Goal: Transaction & Acquisition: Book appointment/travel/reservation

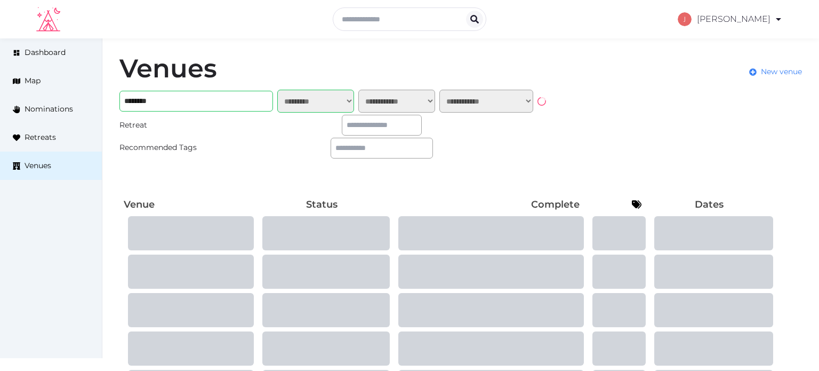
select select "*******"
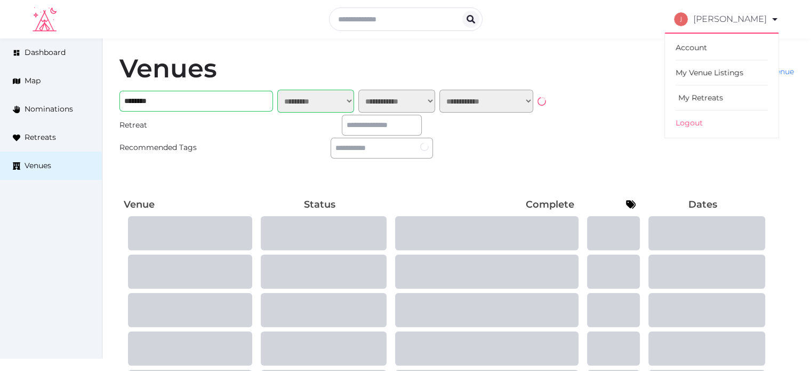
click at [704, 95] on link "My Retreats" at bounding box center [722, 97] width 92 height 25
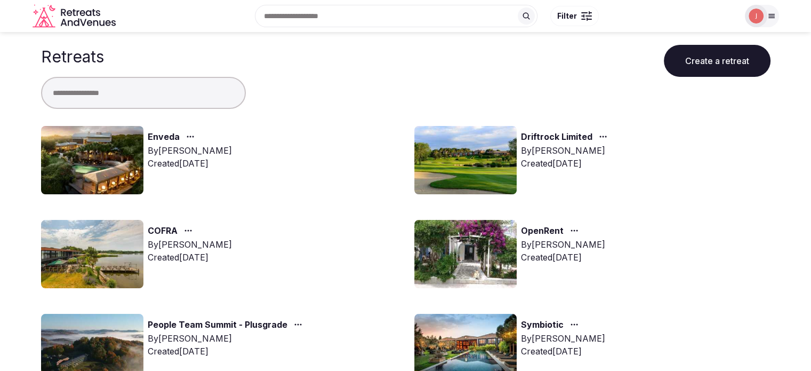
click at [215, 101] on input "text" at bounding box center [143, 93] width 205 height 32
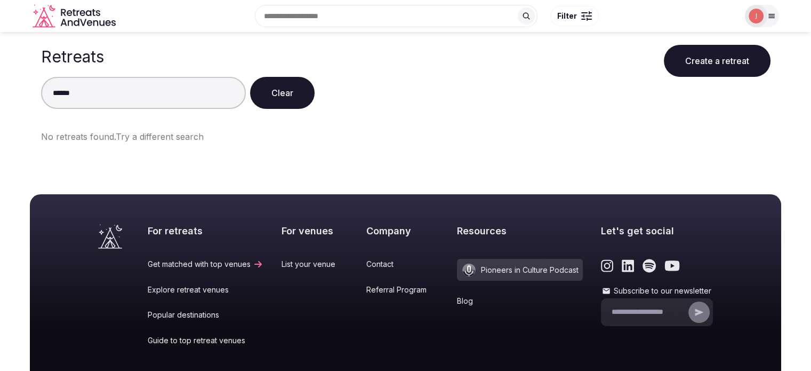
click at [753, 15] on img at bounding box center [756, 16] width 15 height 15
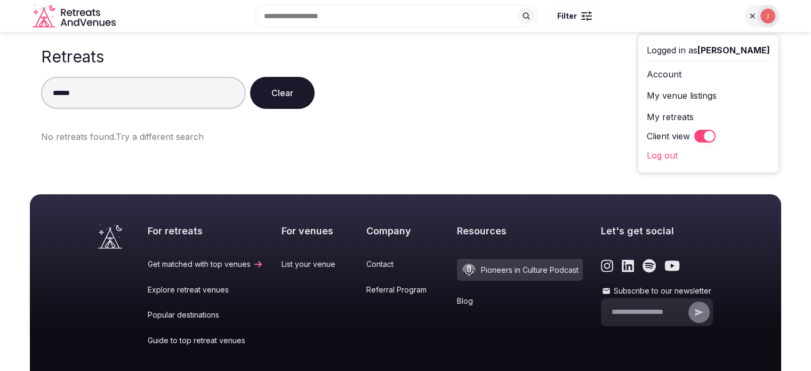
click at [666, 112] on link "My retreats" at bounding box center [708, 116] width 123 height 17
click at [665, 115] on link "My retreats" at bounding box center [708, 116] width 123 height 17
click at [387, 85] on div "****** Clear" at bounding box center [406, 93] width 730 height 32
click at [135, 89] on input "******" at bounding box center [143, 93] width 205 height 32
click at [133, 91] on input "******" at bounding box center [143, 93] width 205 height 32
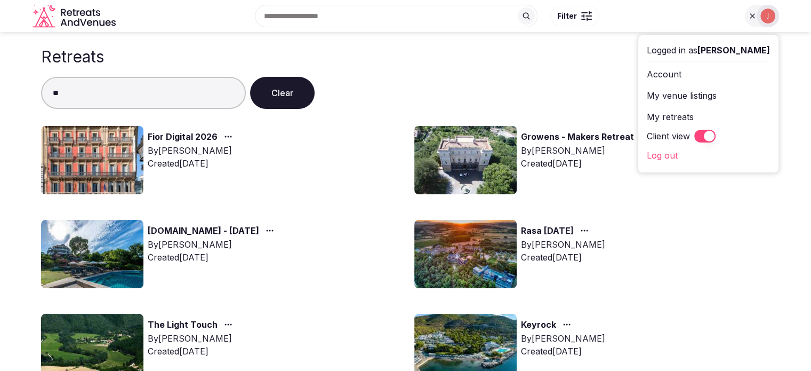
click at [453, 55] on div "Retreats Create a retreat" at bounding box center [406, 54] width 730 height 45
click at [402, 98] on div "** Clear" at bounding box center [406, 93] width 730 height 32
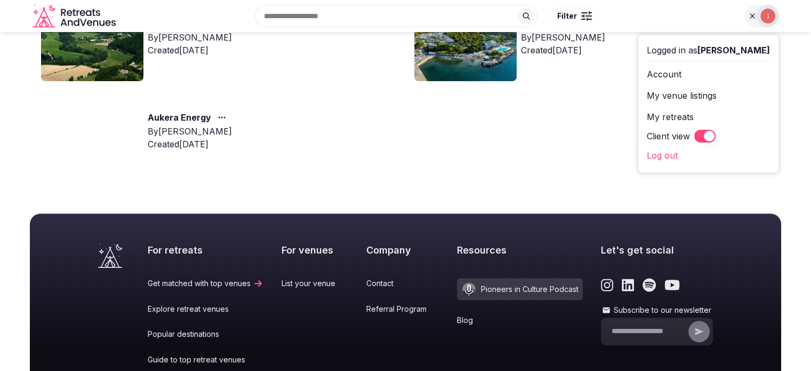
scroll to position [53, 0]
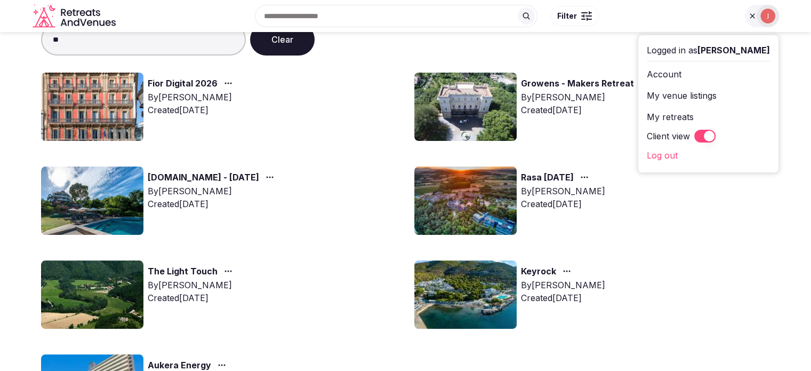
click at [694, 137] on button "Client view" at bounding box center [704, 136] width 21 height 13
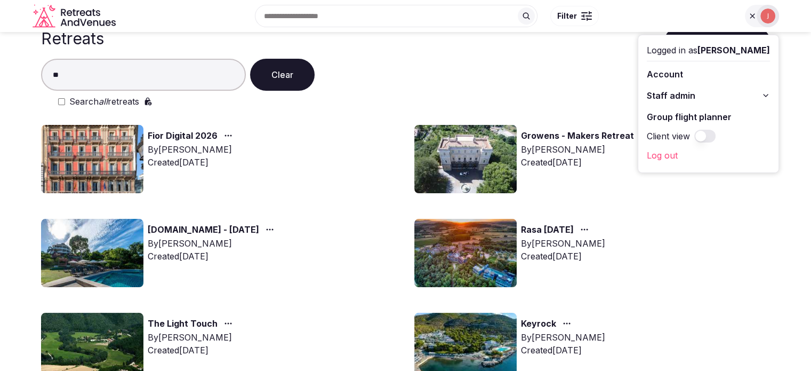
scroll to position [0, 0]
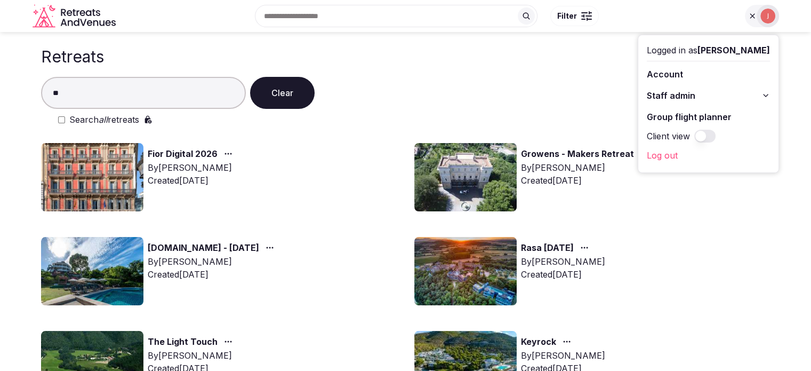
click at [137, 93] on input "**" at bounding box center [143, 93] width 205 height 32
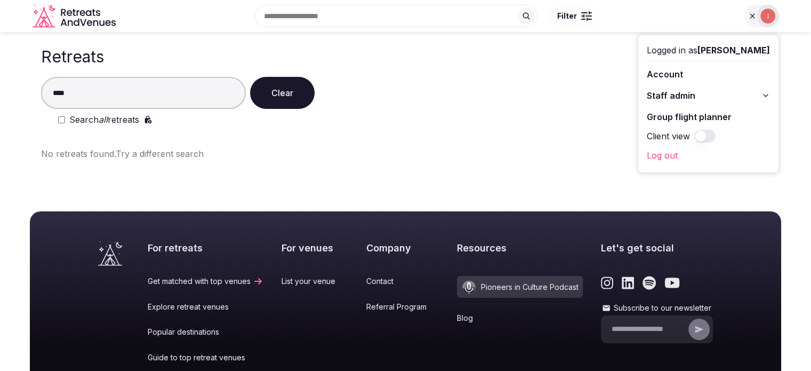
click at [114, 115] on label "Search all retreats" at bounding box center [104, 119] width 70 height 13
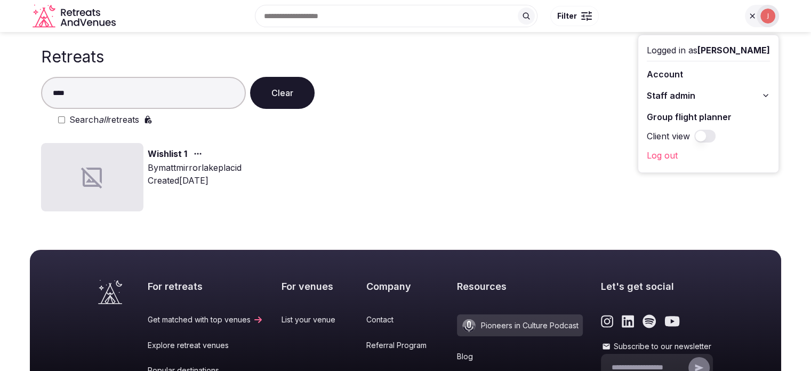
click at [115, 95] on input "****" at bounding box center [143, 93] width 205 height 32
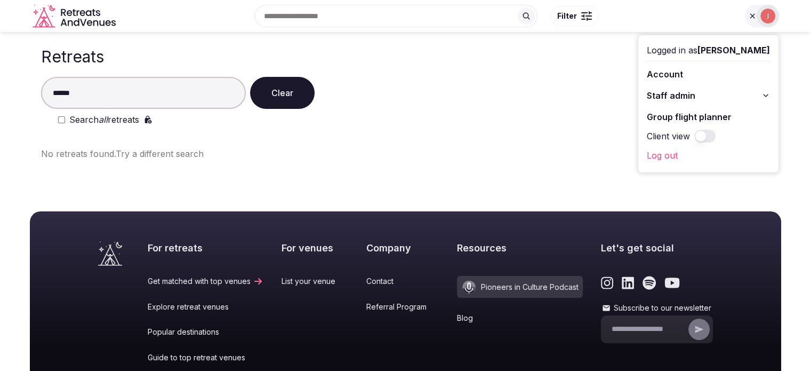
click at [53, 91] on input "******" at bounding box center [143, 93] width 205 height 32
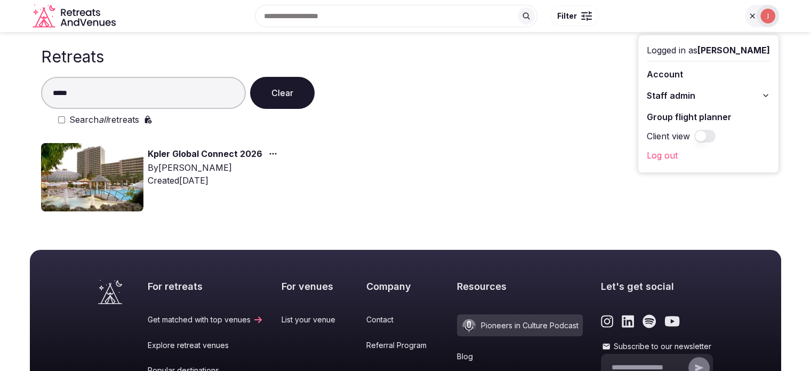
type input "*****"
click at [193, 151] on link "Kpler Global Connect 2026" at bounding box center [205, 154] width 115 height 14
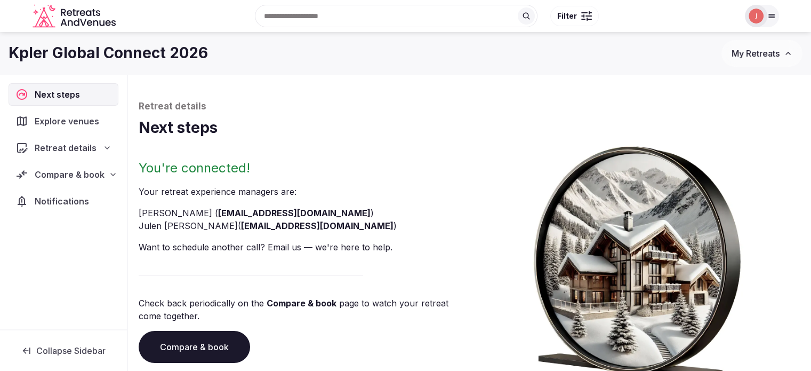
click at [75, 173] on span "Compare & book" at bounding box center [70, 174] width 70 height 13
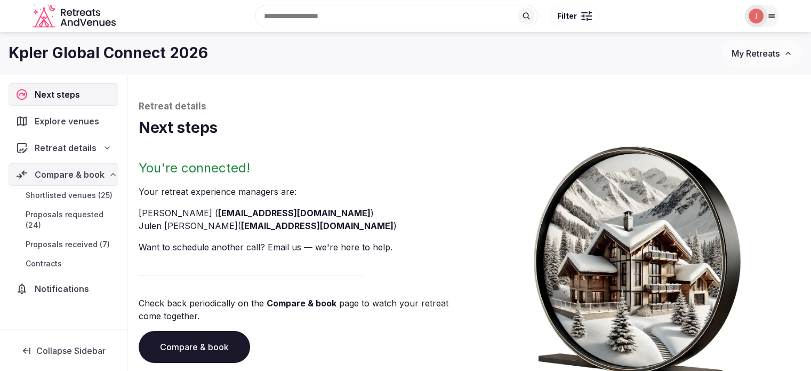
click at [79, 237] on link "Proposals received (7)" at bounding box center [64, 244] width 110 height 15
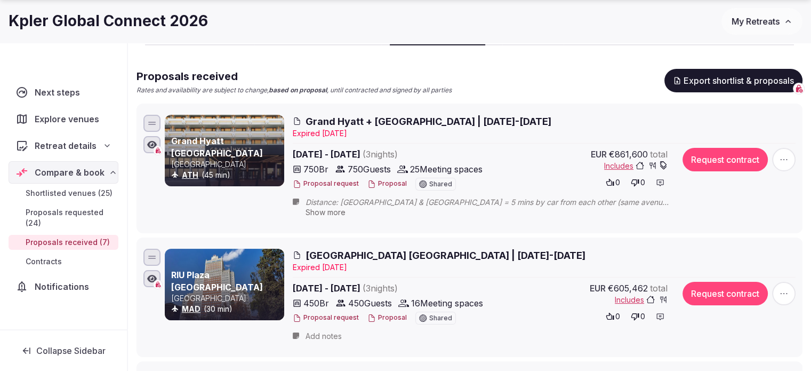
scroll to position [107, 0]
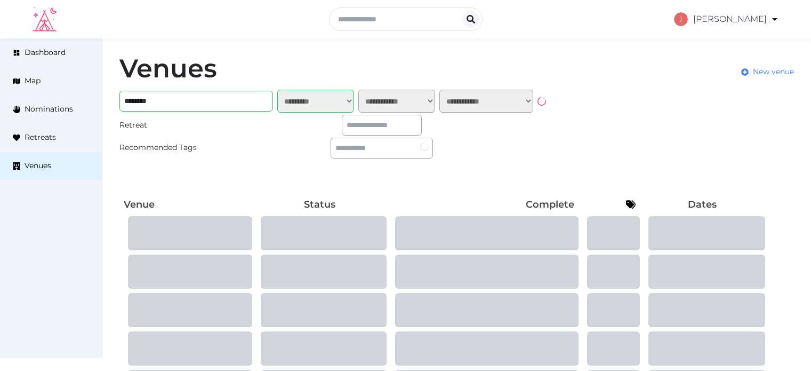
select select "*******"
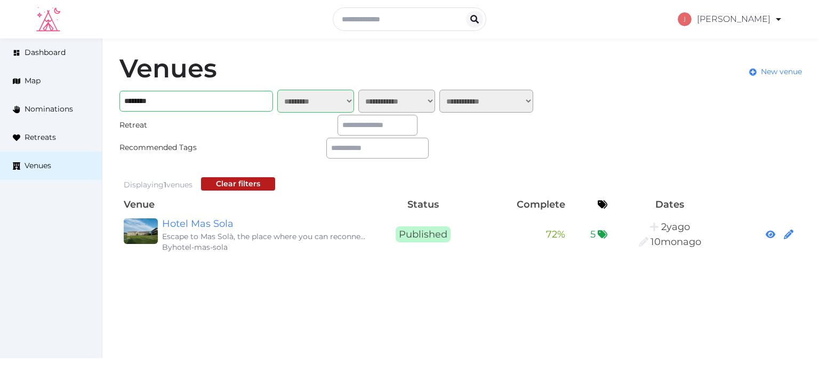
drag, startPoint x: 695, startPoint y: 92, endPoint x: 627, endPoint y: 115, distance: 71.3
click at [695, 92] on link "My Retreats" at bounding box center [725, 91] width 92 height 25
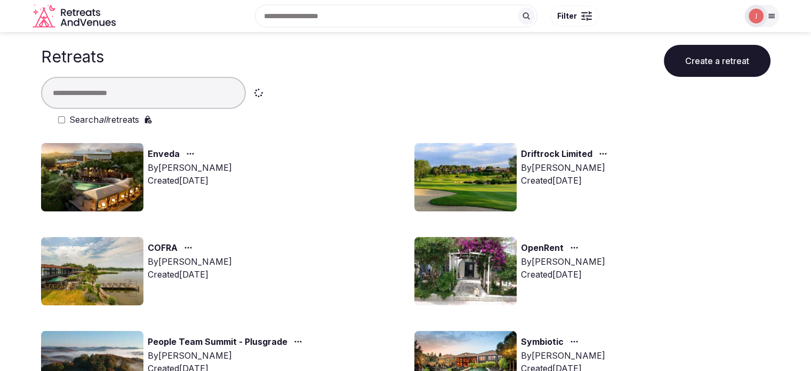
click at [135, 93] on input "text" at bounding box center [143, 93] width 205 height 32
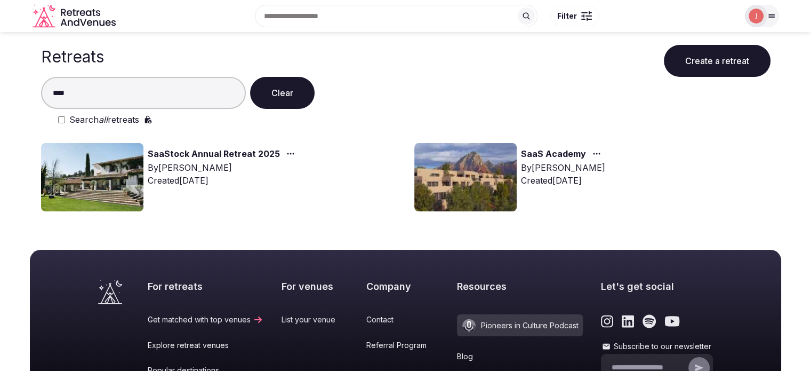
type input "****"
click at [132, 121] on label "Search all retreats" at bounding box center [104, 119] width 70 height 13
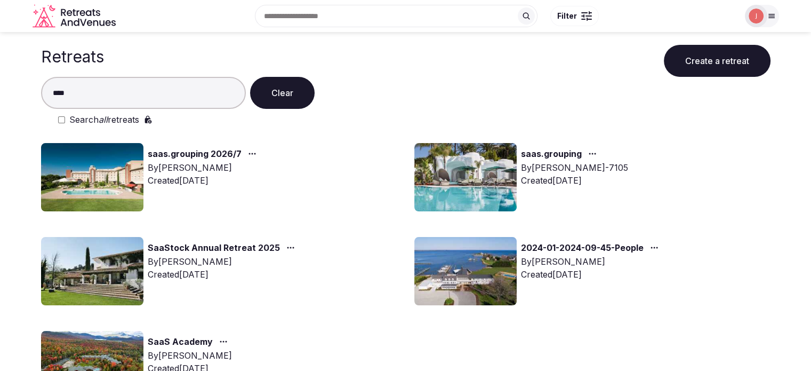
click at [84, 175] on img at bounding box center [92, 177] width 102 height 68
click at [109, 169] on img at bounding box center [92, 177] width 102 height 68
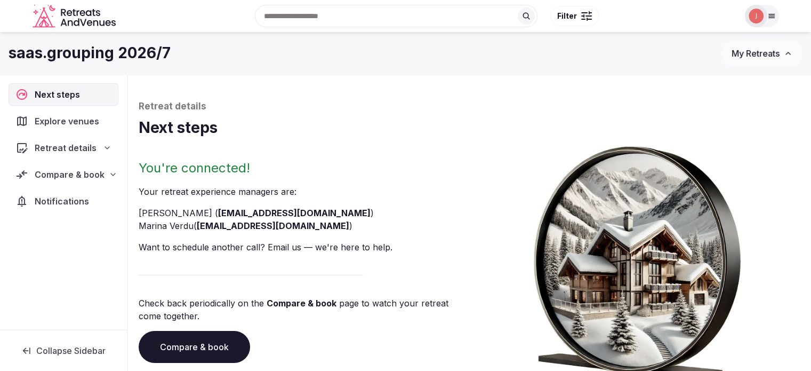
click at [94, 174] on span "Compare & book" at bounding box center [70, 174] width 70 height 13
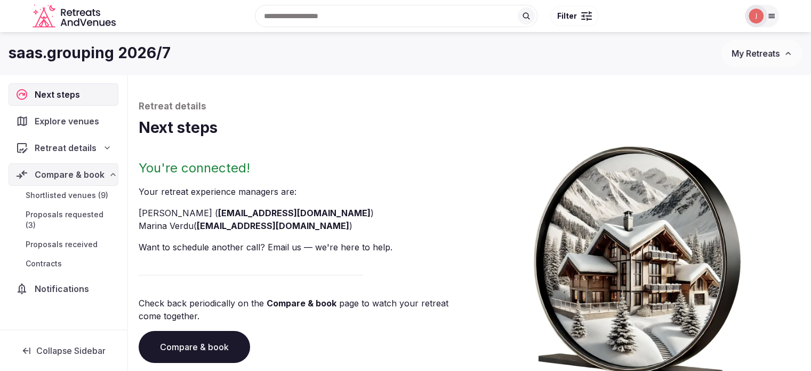
click at [109, 125] on div "Explore venues" at bounding box center [63, 121] width 109 height 22
click at [98, 145] on div "Retreat details" at bounding box center [63, 147] width 96 height 13
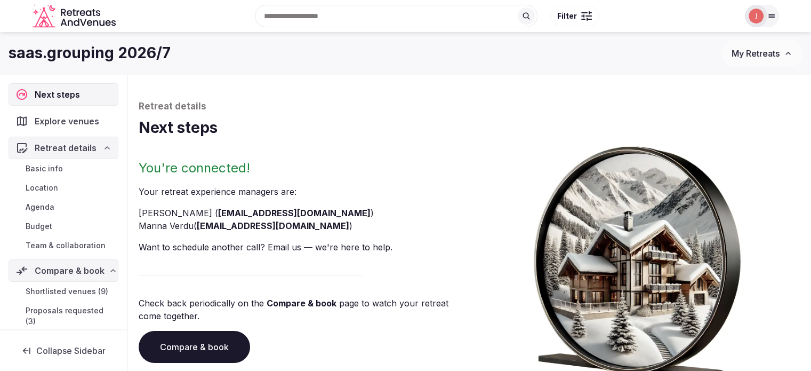
click at [87, 168] on link "Basic info" at bounding box center [64, 168] width 110 height 15
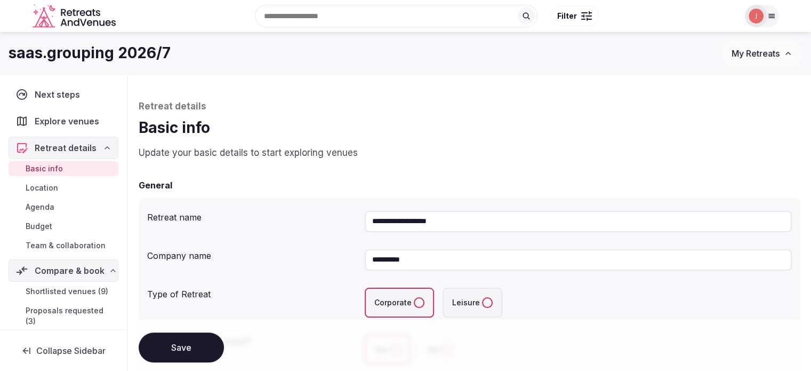
click at [43, 166] on span "Basic info" at bounding box center [44, 168] width 37 height 11
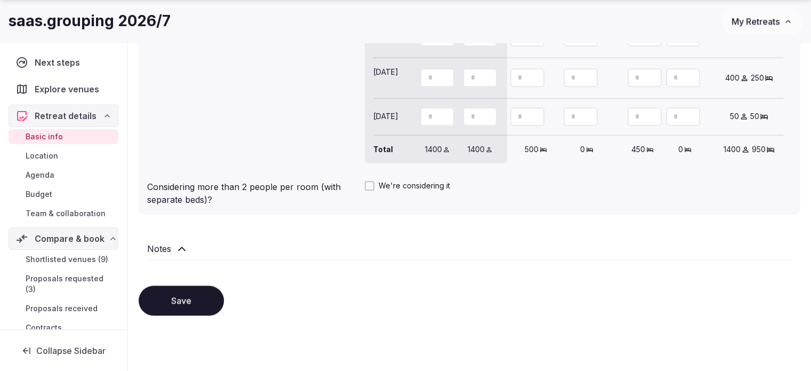
scroll to position [1201, 0]
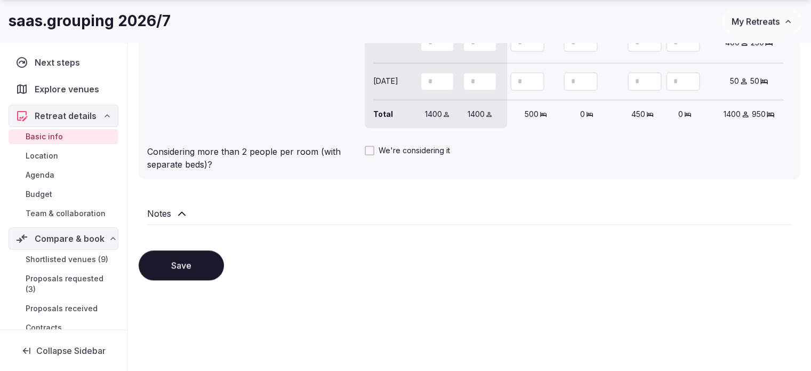
click at [50, 157] on span "Location" at bounding box center [42, 155] width 33 height 11
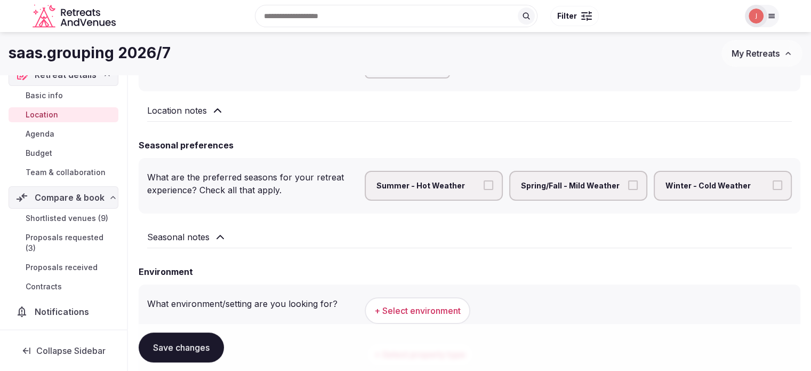
scroll to position [74, 0]
click at [58, 242] on span "Proposals requested (3)" at bounding box center [70, 241] width 89 height 21
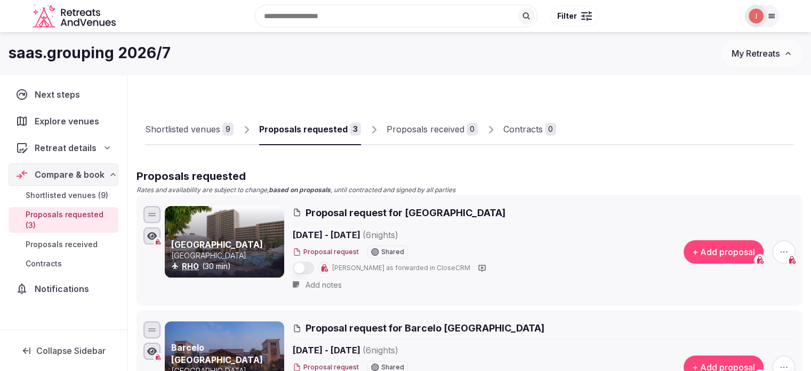
click at [174, 133] on div "Shortlisted venues" at bounding box center [182, 129] width 75 height 13
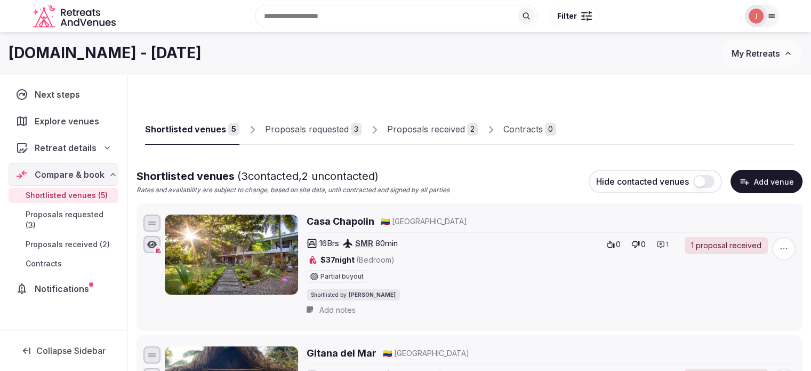
click at [420, 127] on div "Proposals received" at bounding box center [426, 129] width 78 height 13
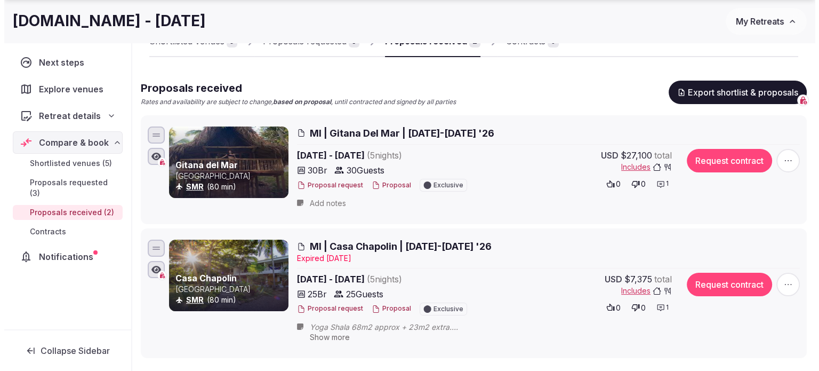
scroll to position [107, 0]
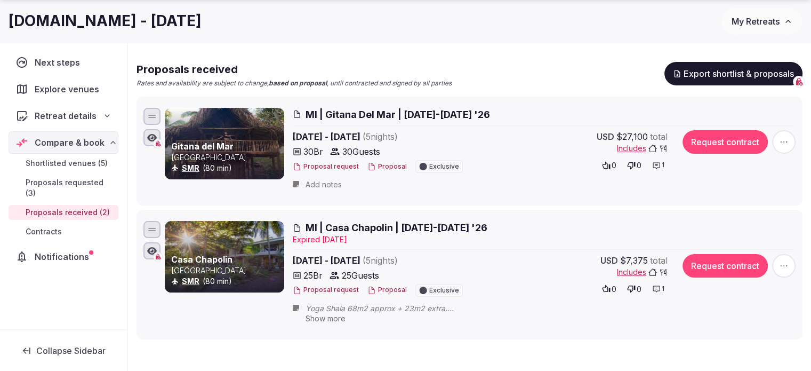
click at [384, 289] on button "Proposal" at bounding box center [386, 289] width 39 height 9
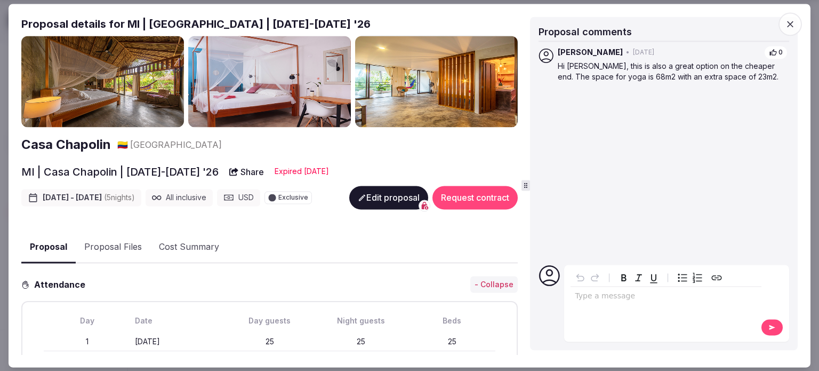
click at [793, 14] on span "button" at bounding box center [790, 23] width 23 height 23
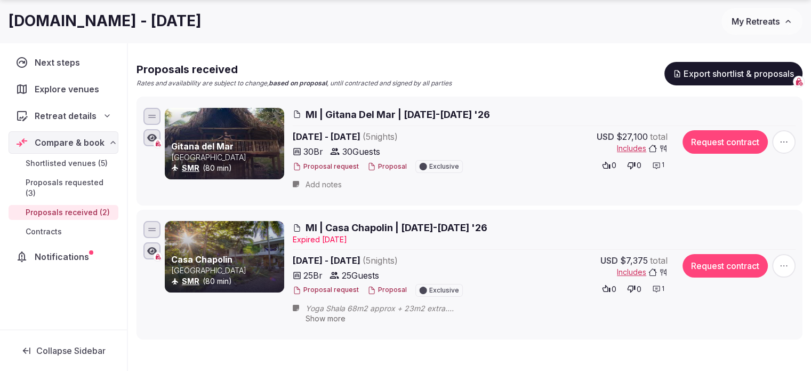
click at [382, 166] on button "Proposal" at bounding box center [386, 166] width 39 height 9
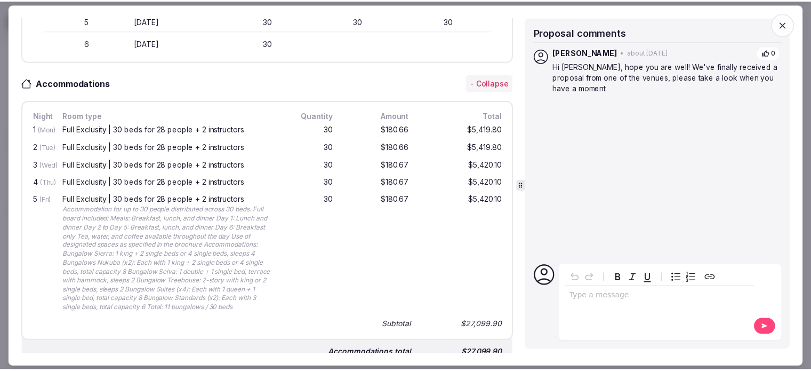
scroll to position [427, 0]
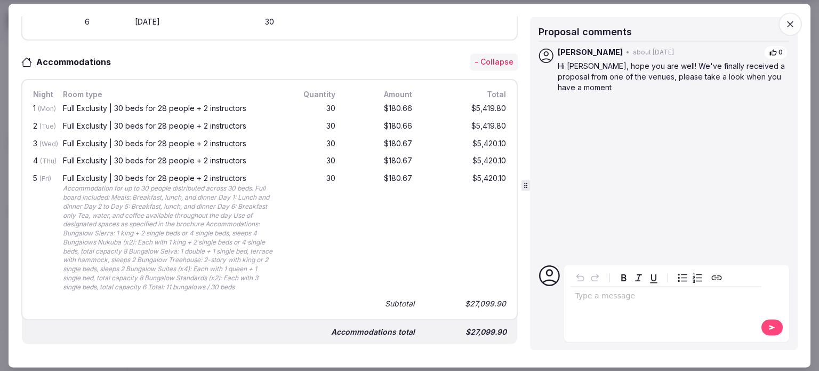
click at [787, 23] on icon "button" at bounding box center [790, 24] width 11 height 11
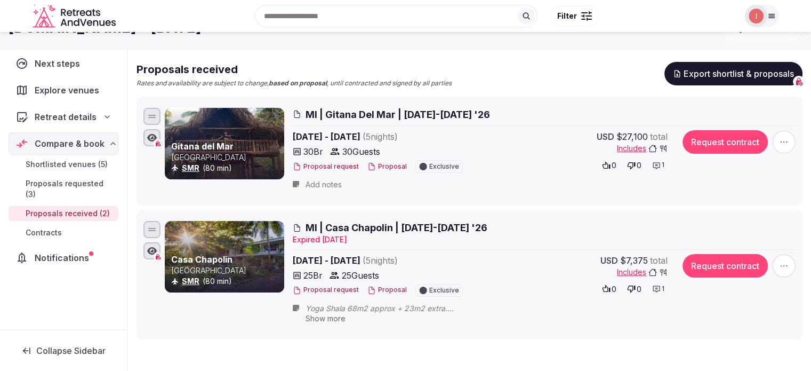
scroll to position [53, 0]
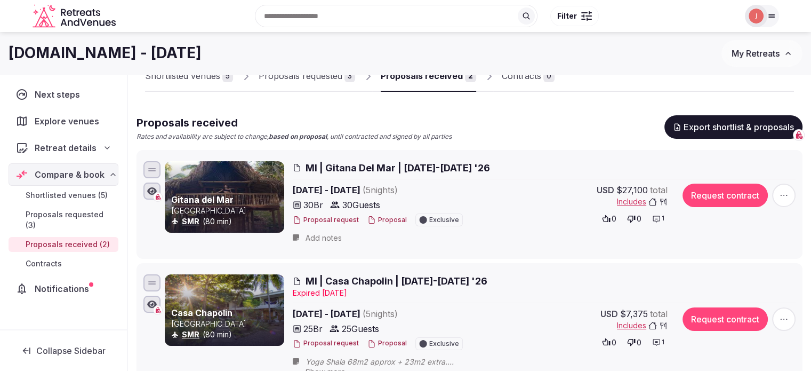
click at [747, 18] on div at bounding box center [756, 16] width 22 height 22
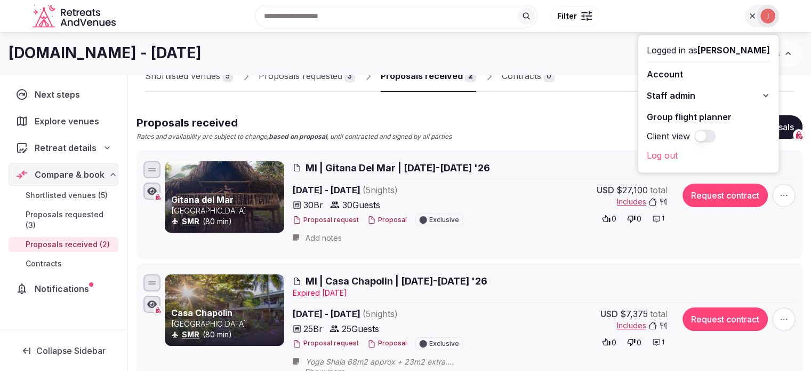
click at [694, 136] on button "Client view" at bounding box center [704, 136] width 21 height 13
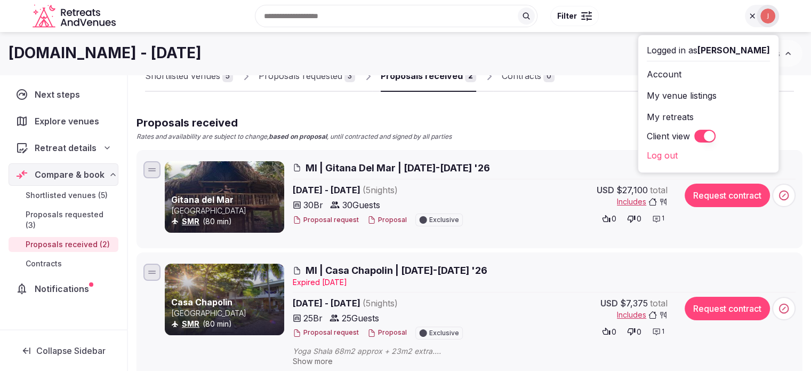
click at [572, 107] on div "Shortlisted venues 5 Proposals requested 3 Proposals received 2 Contracts 0 Pro…" at bounding box center [470, 206] width 666 height 352
click at [533, 105] on div "Shortlisted venues 5 Proposals requested 3 Proposals received 2 Contracts 0 Pro…" at bounding box center [470, 206] width 666 height 352
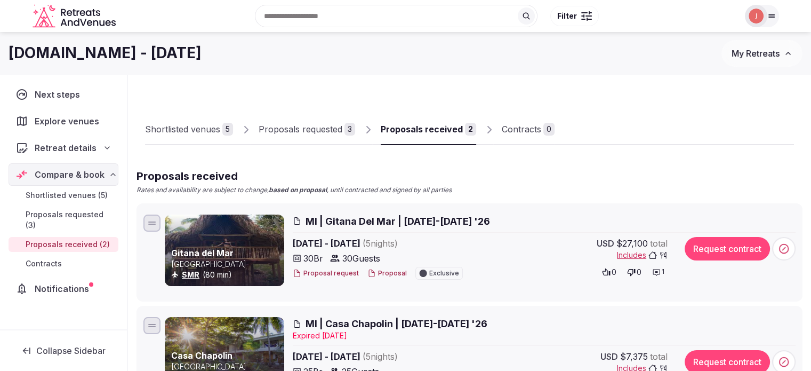
click at [770, 16] on icon at bounding box center [772, 16] width 6 height 4
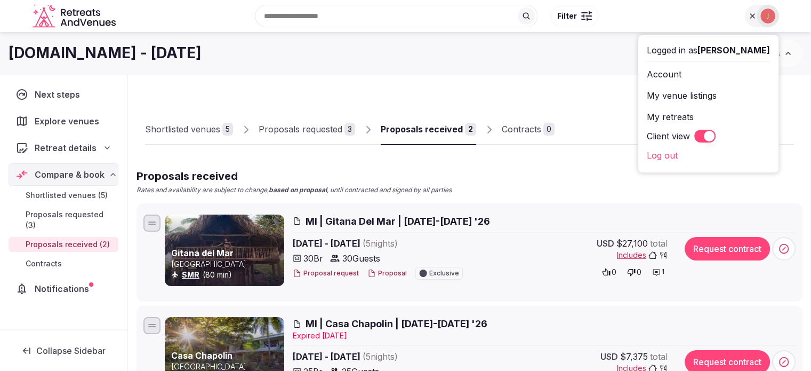
click at [638, 37] on div "Logged in as [PERSON_NAME] Account My venue listings My retreats Client view Lo…" at bounding box center [708, 103] width 140 height 137
click at [350, 72] on div "[DOMAIN_NAME] - [DATE] My Retreats" at bounding box center [405, 53] width 811 height 43
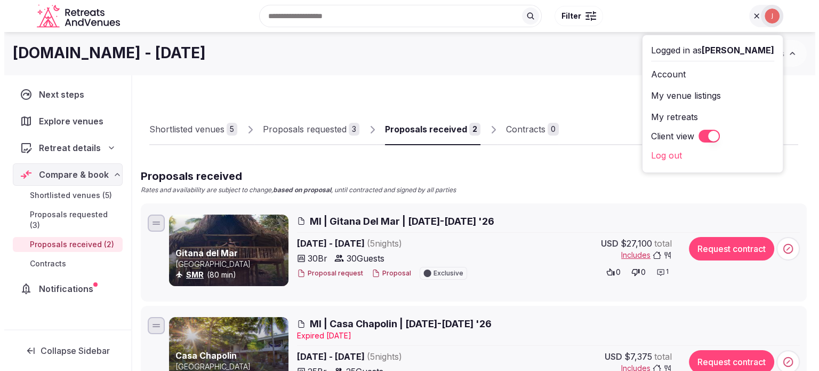
scroll to position [53, 0]
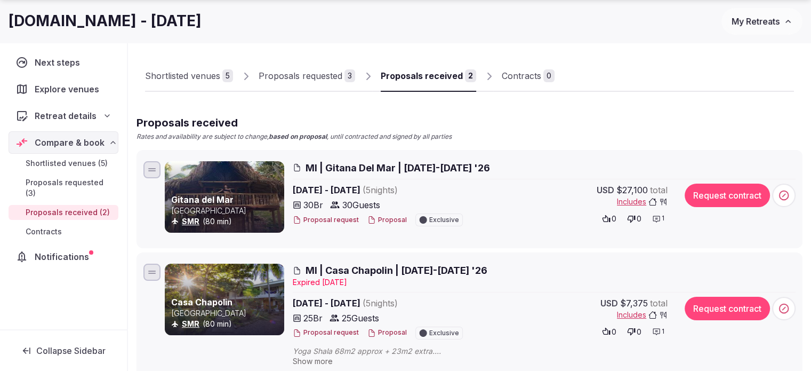
click at [503, 163] on h2 "MI | Gitana Del Mar | [DATE]-[DATE] '26" at bounding box center [544, 167] width 503 height 13
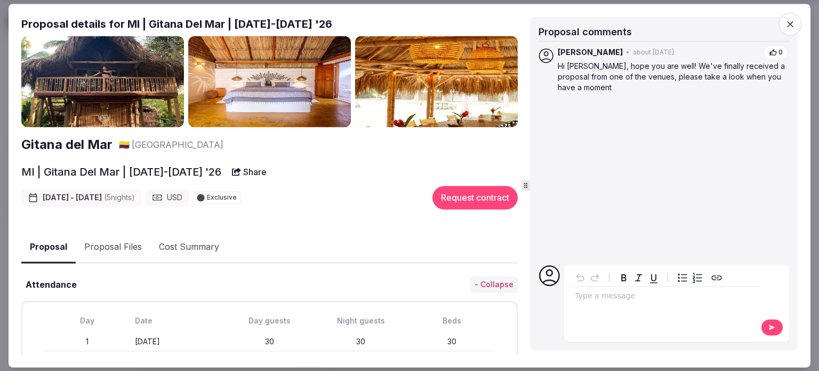
drag, startPoint x: 803, startPoint y: 34, endPoint x: 790, endPoint y: 30, distance: 13.7
click at [800, 33] on div "Proposal Proposal Proposal details for MI | [GEOGRAPHIC_DATA] | [DATE]-[DATE] '…" at bounding box center [410, 185] width 802 height 363
click at [789, 30] on span "button" at bounding box center [790, 23] width 23 height 23
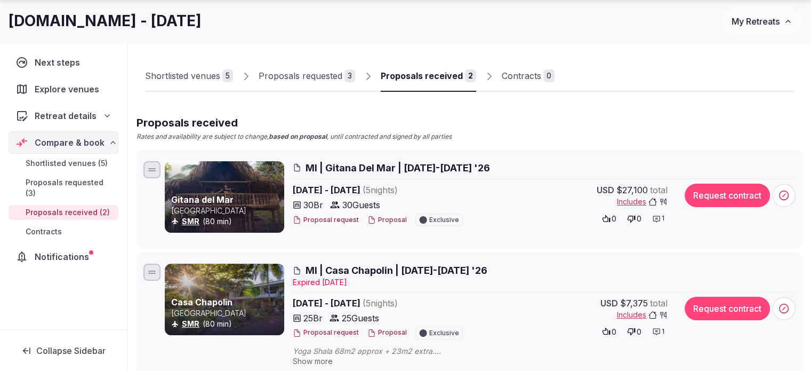
click at [384, 221] on button "Proposal" at bounding box center [386, 219] width 39 height 9
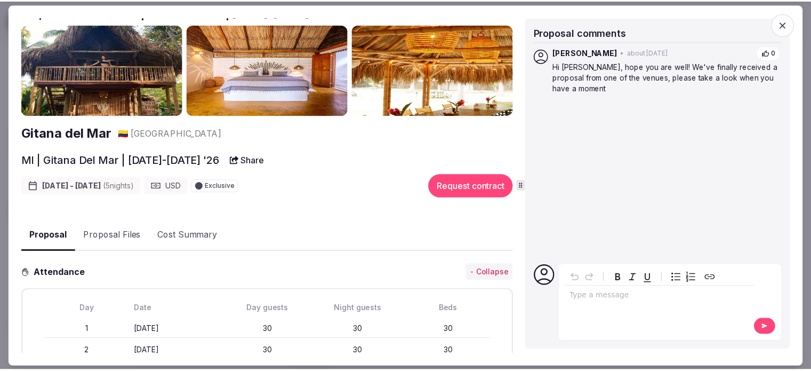
scroll to position [0, 0]
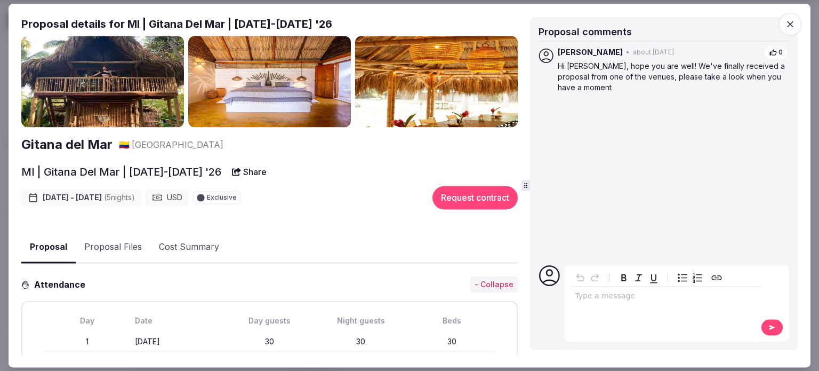
click at [796, 28] on span "button" at bounding box center [790, 23] width 23 height 23
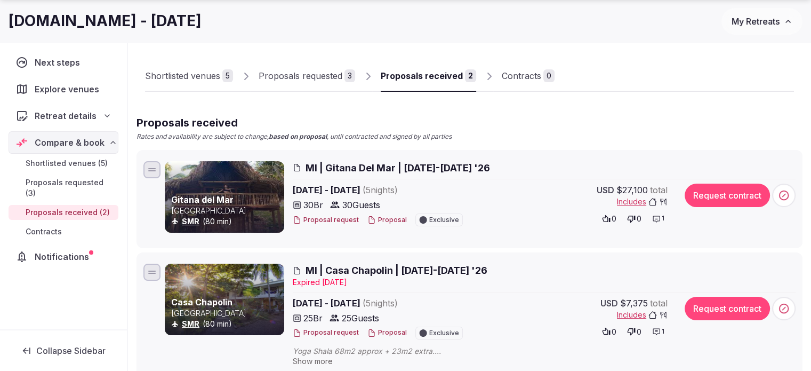
click at [318, 360] on span "Show more" at bounding box center [313, 360] width 40 height 9
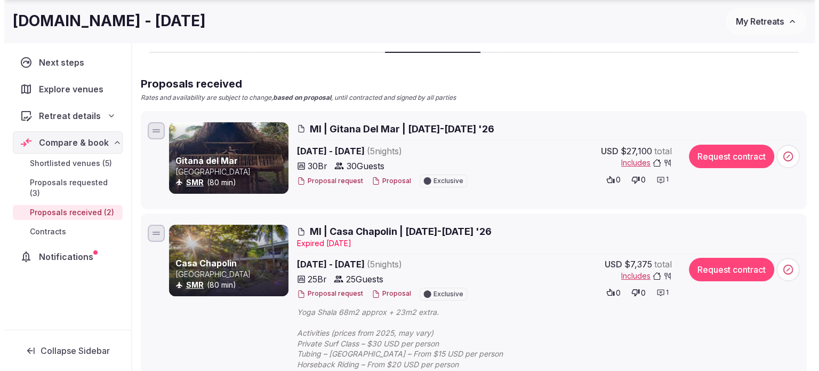
scroll to position [107, 0]
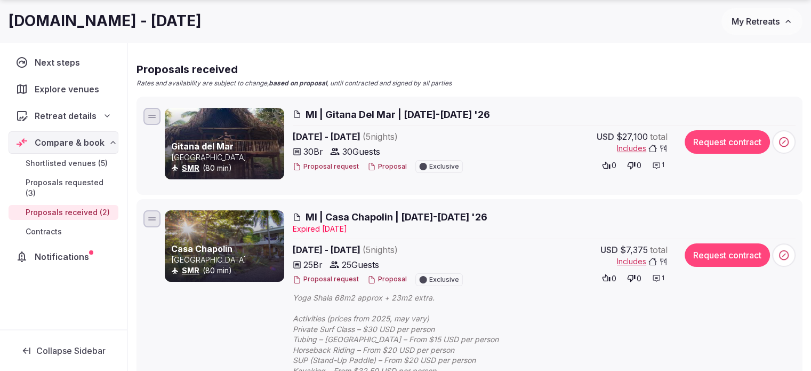
click at [376, 172] on div "Proposal request Proposal Exclusive" at bounding box center [387, 166] width 188 height 13
click at [381, 168] on button "Proposal" at bounding box center [386, 166] width 39 height 9
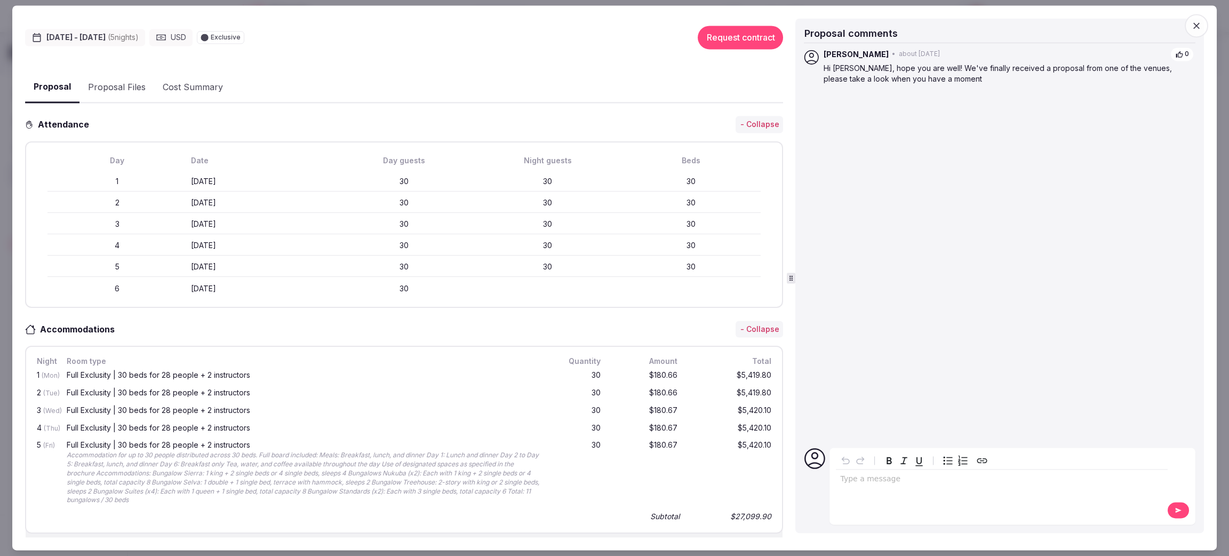
scroll to position [185, 0]
